Goal: Task Accomplishment & Management: Manage account settings

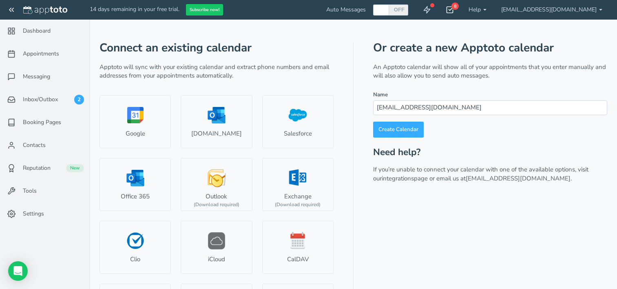
click at [454, 11] on icon at bounding box center [450, 10] width 8 height 8
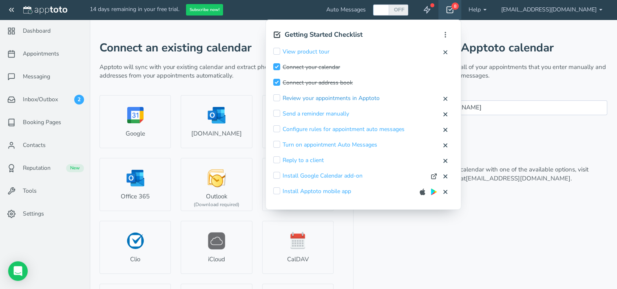
click at [366, 97] on link "Review your appointments in Apptoto" at bounding box center [330, 98] width 97 height 8
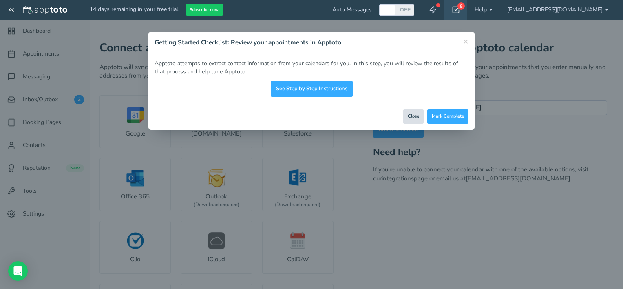
click at [417, 119] on button "Close" at bounding box center [413, 116] width 20 height 14
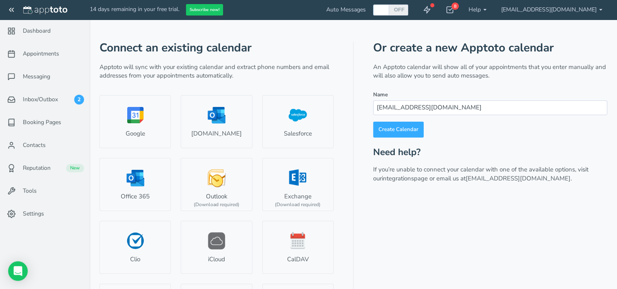
click at [448, 247] on div "Or create a new Apptoto calendar An Apptoto calendar will show all of your appo…" at bounding box center [490, 192] width 234 height 300
click at [16, 275] on div "Open Intercom Messenger" at bounding box center [18, 271] width 22 height 22
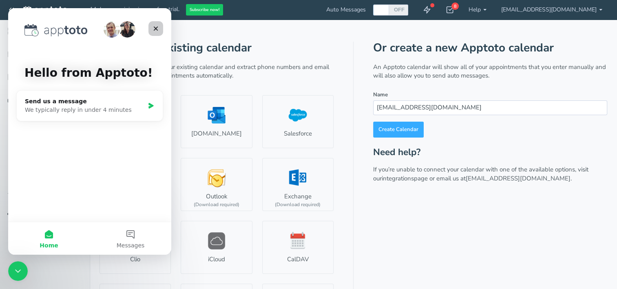
click at [157, 25] on icon "Close" at bounding box center [155, 28] width 7 height 7
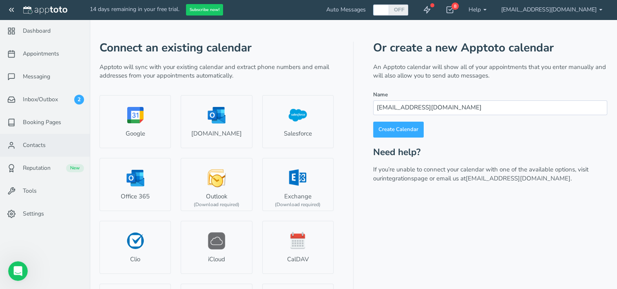
click at [15, 148] on feather-icon at bounding box center [12, 145] width 21 height 8
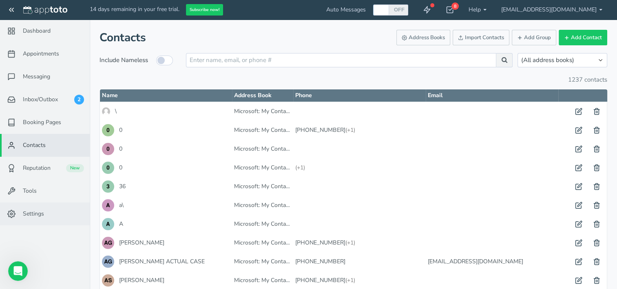
click at [34, 224] on link "Settings" at bounding box center [45, 213] width 90 height 23
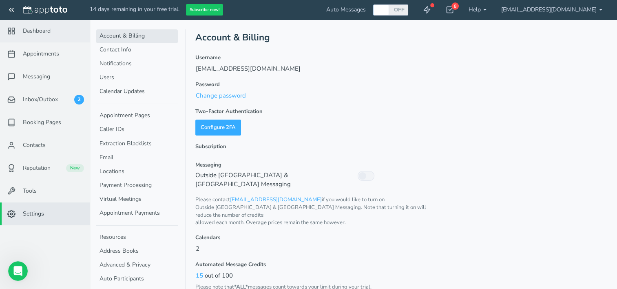
click at [15, 28] on icon at bounding box center [11, 31] width 8 height 8
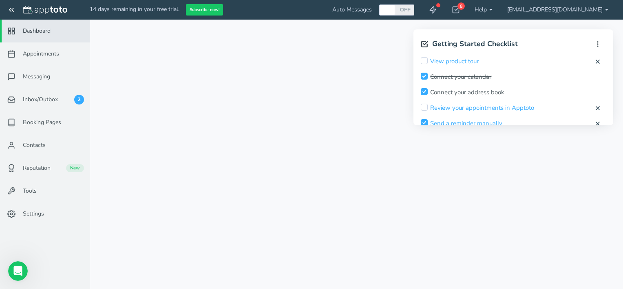
checkbox input "true"
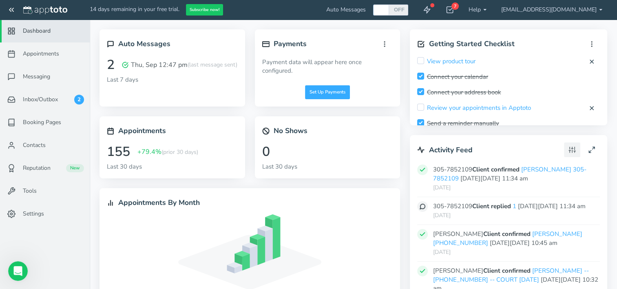
click at [571, 152] on icon at bounding box center [571, 149] width 7 height 7
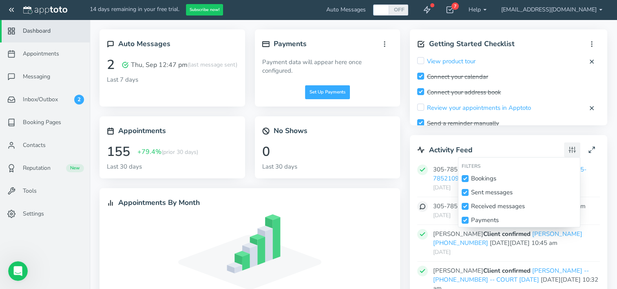
click at [571, 152] on icon at bounding box center [571, 149] width 7 height 7
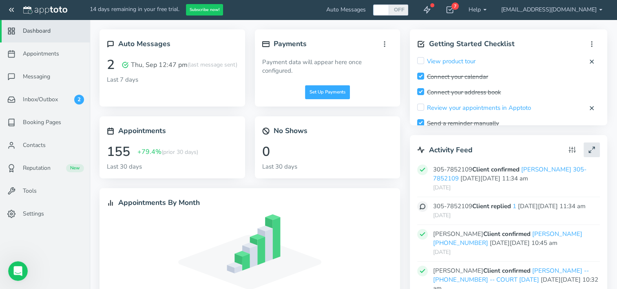
click at [589, 152] on use at bounding box center [592, 150] width 6 height 6
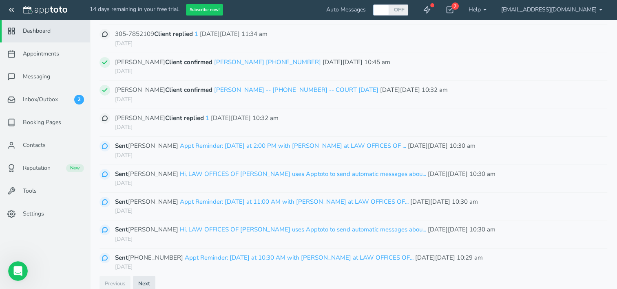
scroll to position [67, 0]
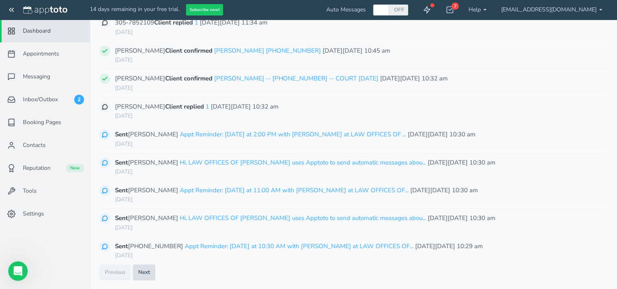
click at [149, 271] on button "Next" at bounding box center [144, 272] width 22 height 16
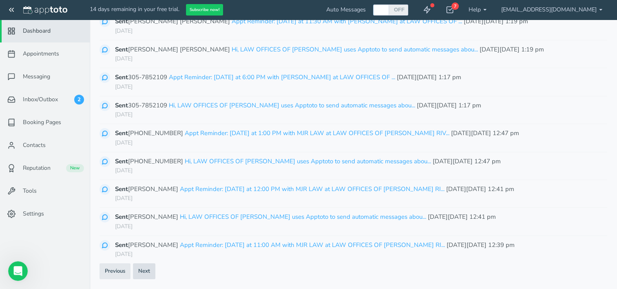
click at [149, 271] on button "Next" at bounding box center [144, 271] width 22 height 16
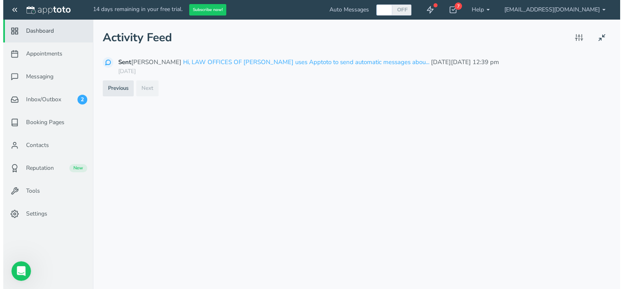
scroll to position [0, 0]
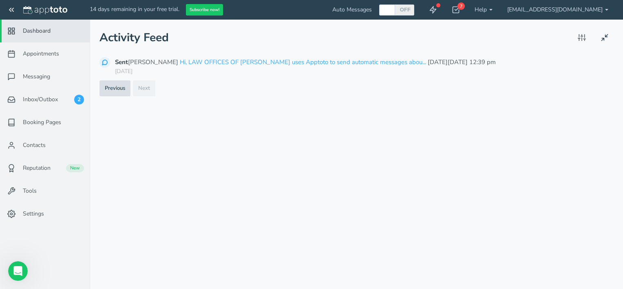
click at [106, 87] on button "Previous" at bounding box center [114, 88] width 31 height 16
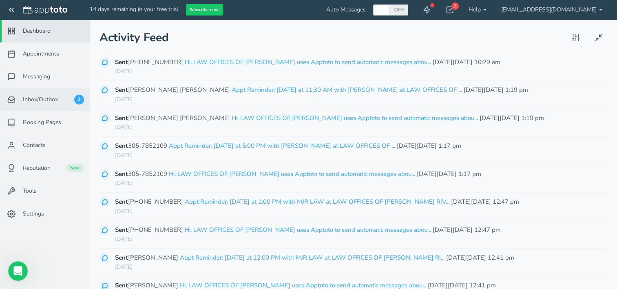
click at [34, 103] on span "Inbox/Outbox" at bounding box center [40, 99] width 35 height 8
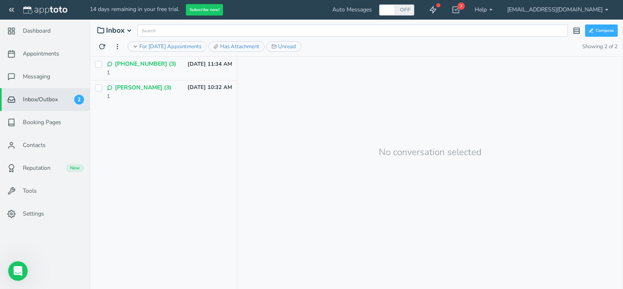
click at [153, 43] on span "For [DATE] Appointments" at bounding box center [170, 47] width 62 height 8
click at [140, 49] on span "For [DATE] Appointments" at bounding box center [170, 47] width 62 height 8
click at [119, 44] on icon "button" at bounding box center [117, 46] width 7 height 7
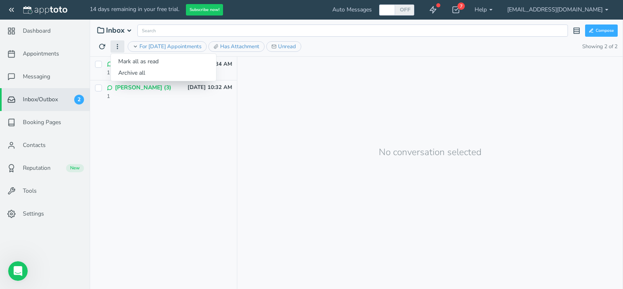
click at [119, 44] on icon "button" at bounding box center [117, 46] width 7 height 7
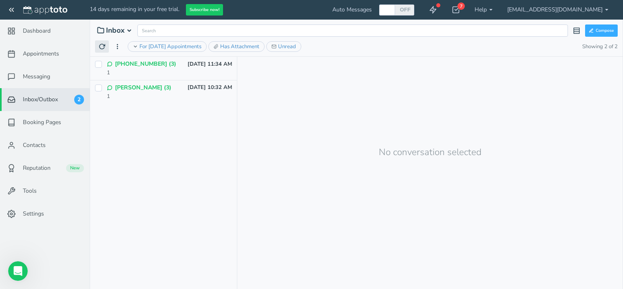
click at [96, 50] on button at bounding box center [102, 46] width 14 height 12
click at [577, 32] on icon at bounding box center [576, 30] width 7 height 7
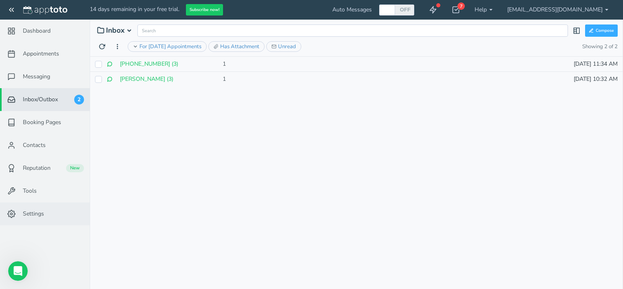
click at [10, 218] on link "Settings" at bounding box center [45, 213] width 90 height 23
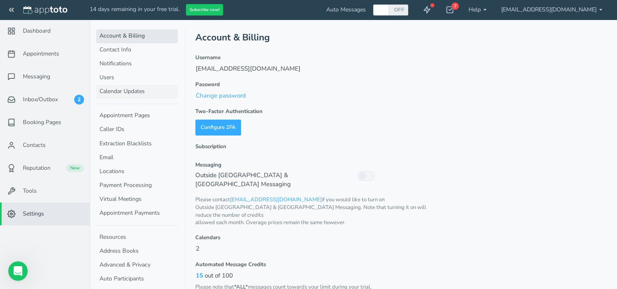
click at [120, 89] on link "Calendar Updates" at bounding box center [137, 92] width 82 height 14
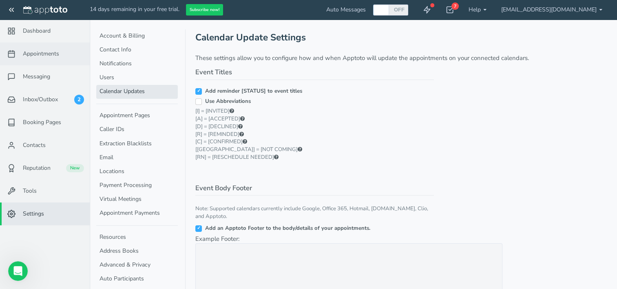
click at [38, 53] on span "Appointments" at bounding box center [41, 54] width 36 height 8
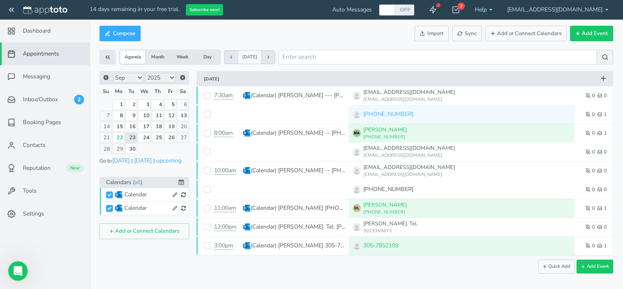
click at [132, 138] on link "23" at bounding box center [131, 137] width 12 height 10
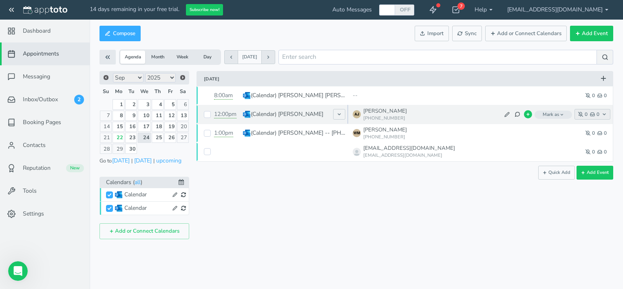
click at [591, 116] on icon "button" at bounding box center [592, 114] width 5 height 5
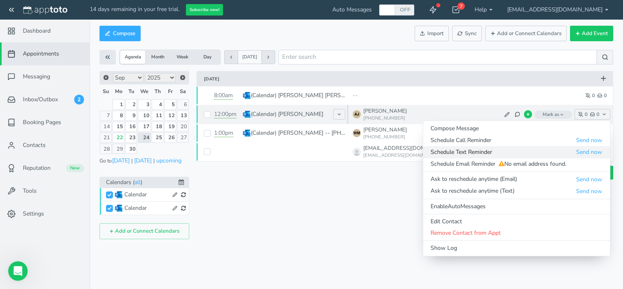
click at [494, 152] on span "Schedule Text Reminder" at bounding box center [502, 152] width 145 height 8
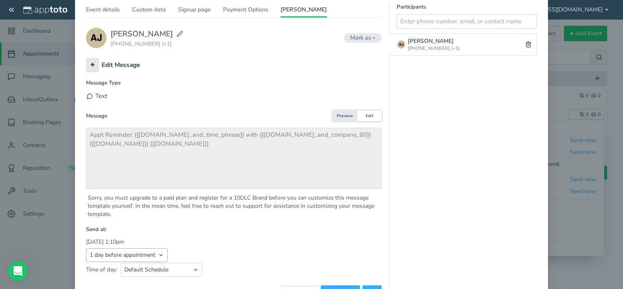
scroll to position [82, 0]
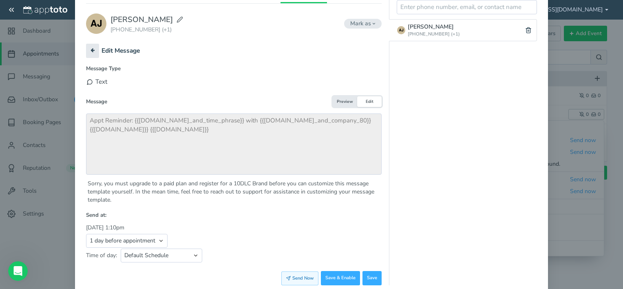
click at [307, 281] on button "Send Now" at bounding box center [299, 278] width 37 height 14
click at [587, 212] on div "× [PERSON_NAME] [DATE] · 12:00pm - 12:45pm Public reschedule link Event details" at bounding box center [311, 144] width 623 height 289
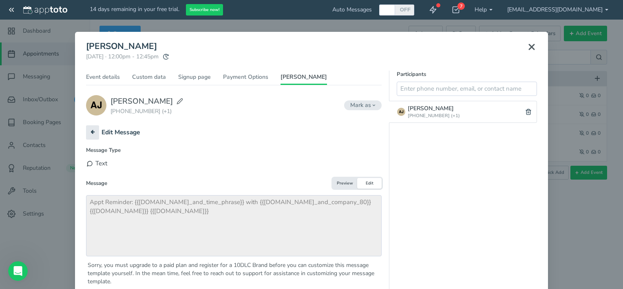
click at [527, 46] on icon at bounding box center [532, 47] width 10 height 10
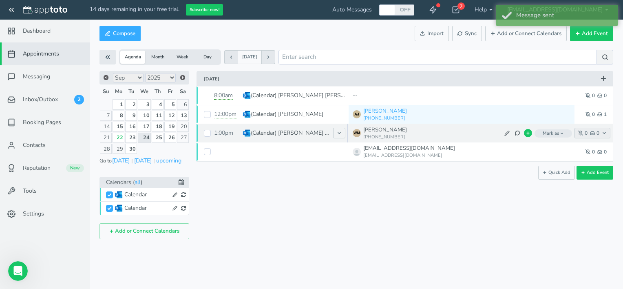
click at [596, 134] on feather-icon "button" at bounding box center [593, 132] width 7 height 5
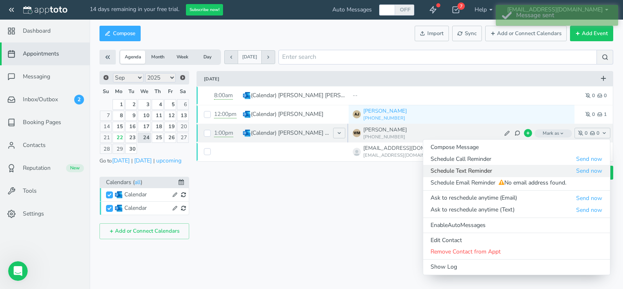
click at [474, 171] on span "Schedule Text Reminder" at bounding box center [502, 171] width 145 height 8
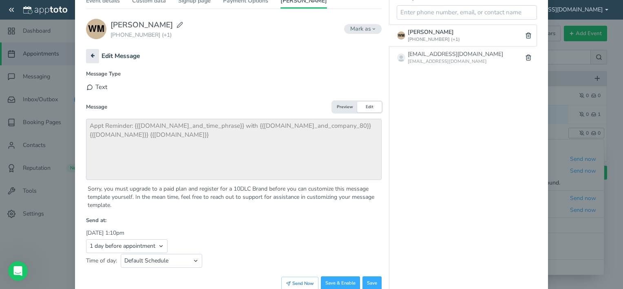
scroll to position [99, 0]
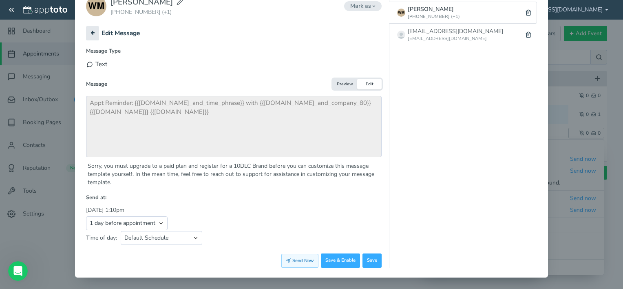
click at [292, 258] on button "Send Now" at bounding box center [299, 261] width 37 height 14
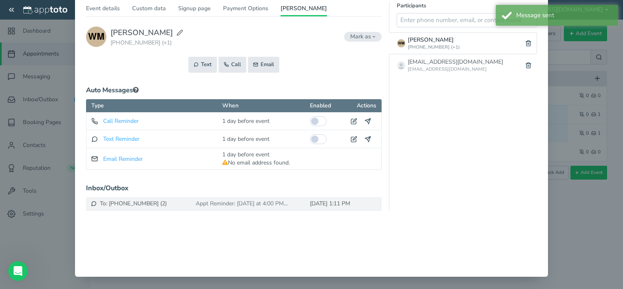
scroll to position [68, 0]
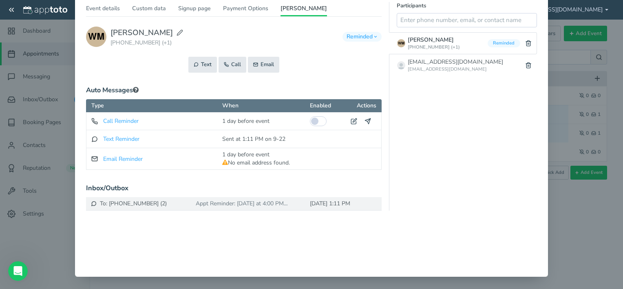
click at [582, 246] on div "× [1/2 REMINDED] [PERSON_NAME] -- [PHONE_NUMBER] [DATE] · 1:00pm - 2:00pm Publi…" at bounding box center [311, 144] width 623 height 289
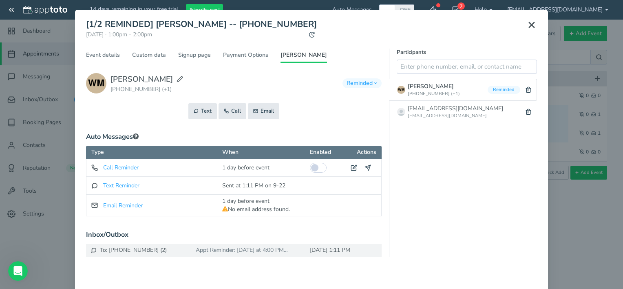
scroll to position [0, 0]
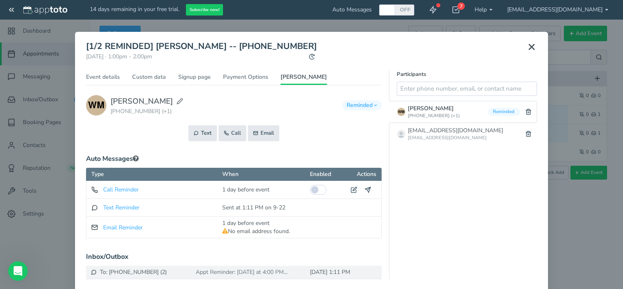
click at [527, 46] on icon at bounding box center [532, 47] width 10 height 10
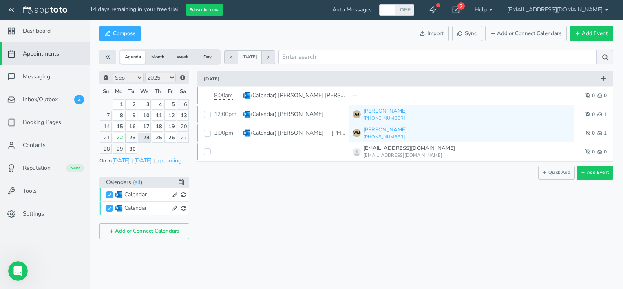
click at [134, 135] on link "23" at bounding box center [131, 137] width 12 height 10
click at [147, 136] on link "24" at bounding box center [144, 137] width 13 height 10
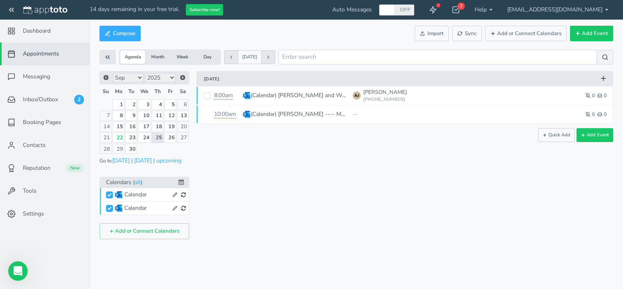
click at [162, 136] on link "25" at bounding box center [158, 137] width 12 height 10
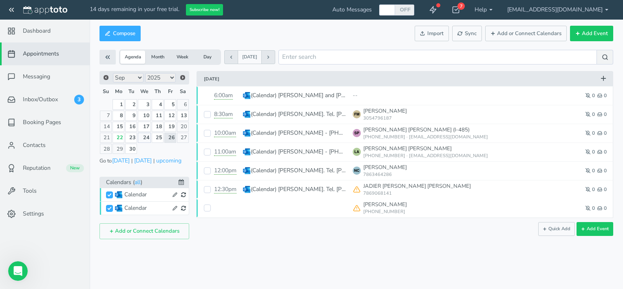
click at [142, 132] on link "24" at bounding box center [144, 137] width 13 height 10
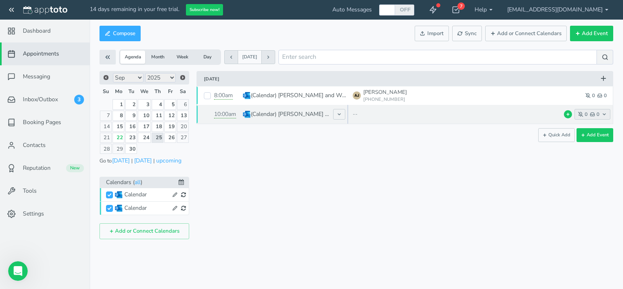
click at [593, 114] on use "button" at bounding box center [592, 114] width 4 height 3
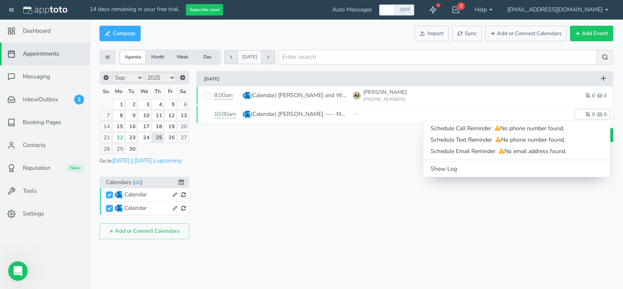
click at [477, 213] on div "× [1/2 REMINDED] [PERSON_NAME] -- [PHONE_NUMBER] [DATE] · 1:00pm - 2:00pm Publi…" at bounding box center [401, 155] width 424 height 168
